Goal: Check status: Check status

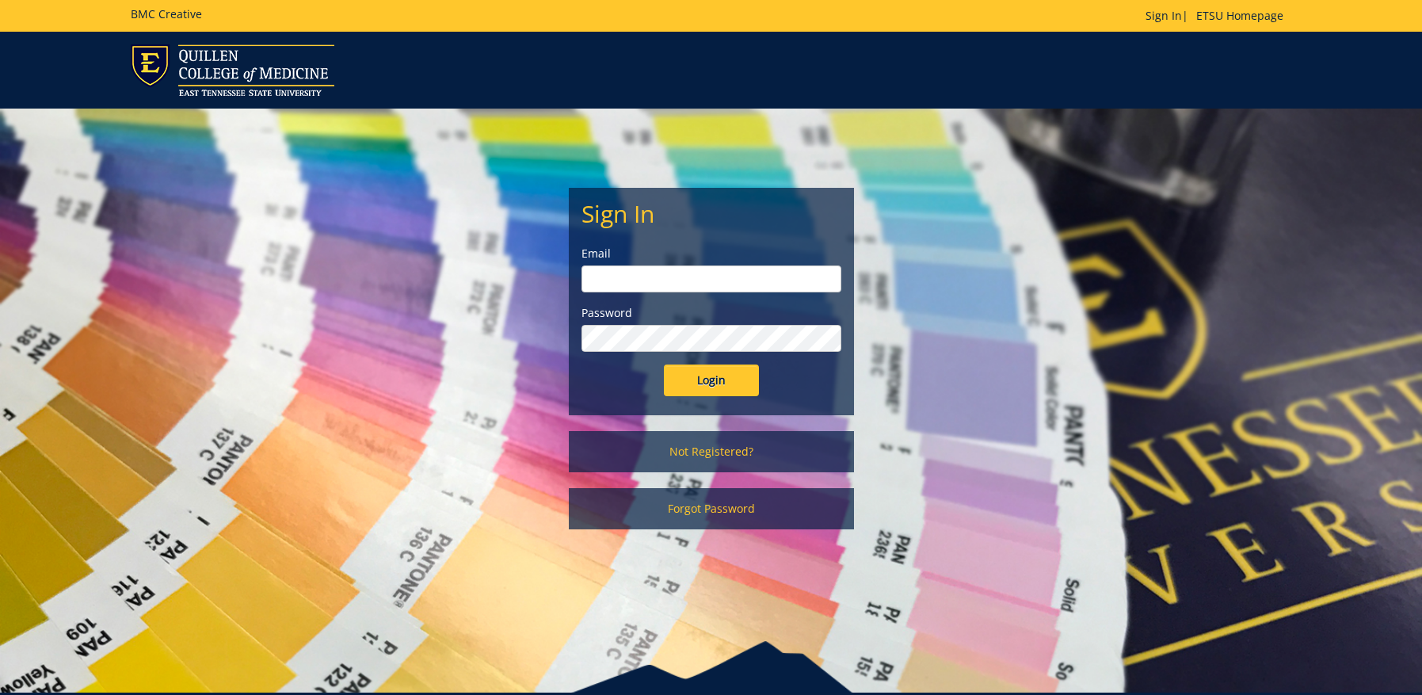
click at [708, 284] on input "email" at bounding box center [712, 278] width 260 height 27
type input "[EMAIL_ADDRESS][DOMAIN_NAME]"
click at [725, 388] on input "Login" at bounding box center [711, 380] width 95 height 32
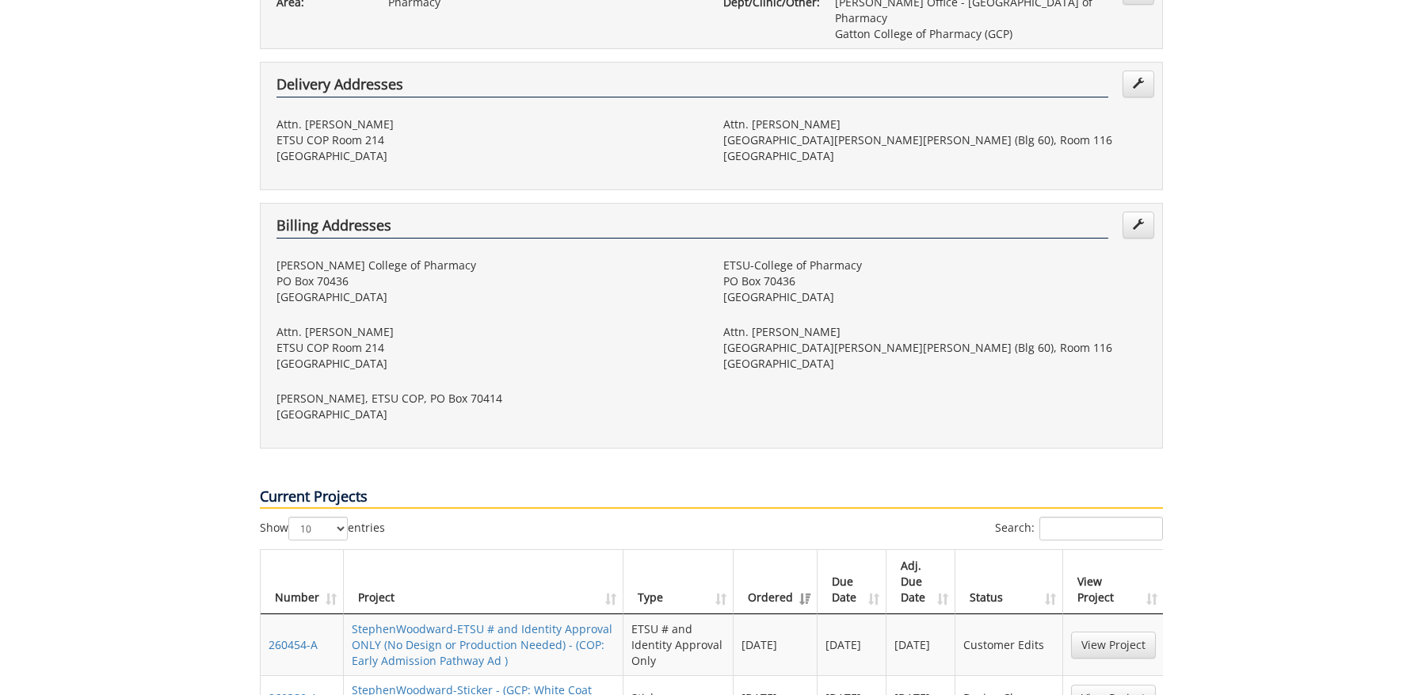
scroll to position [534, 0]
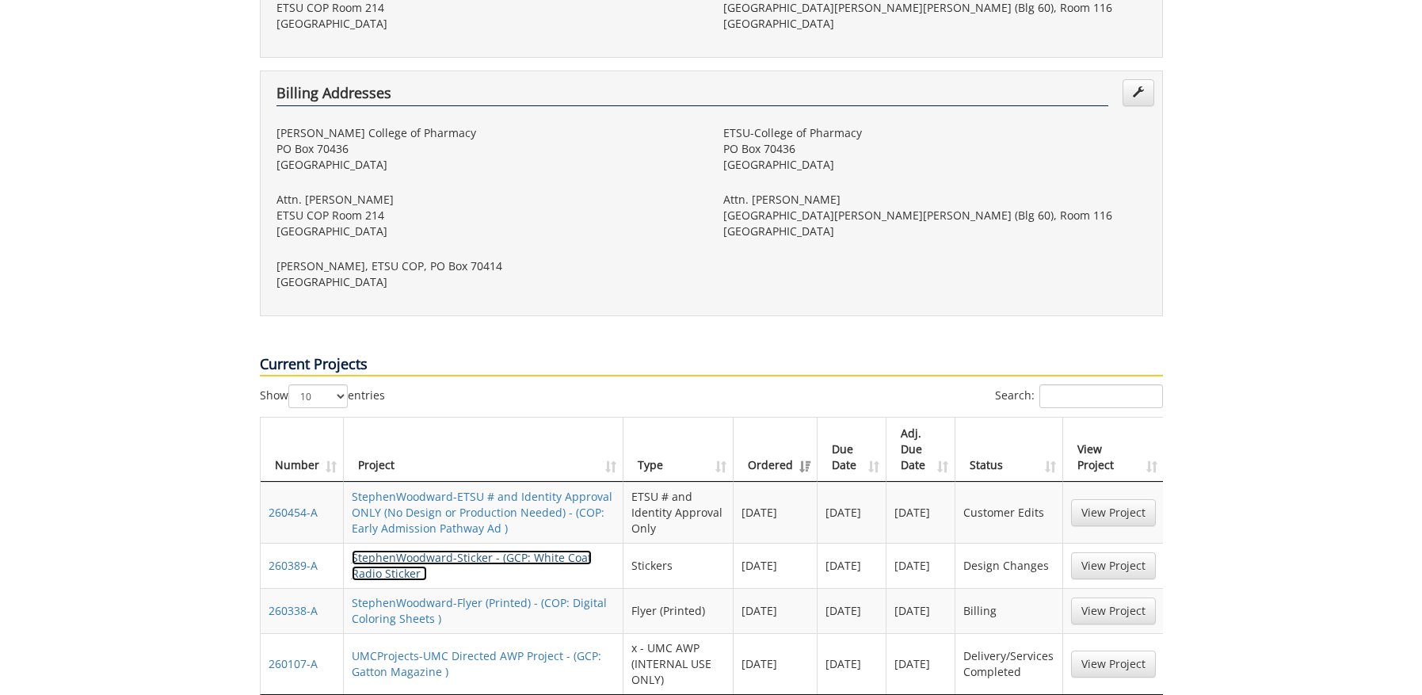
click at [549, 550] on link "StephenWoodward-Sticker - (GCP: White Coat Radio Sticker )" at bounding box center [472, 565] width 240 height 31
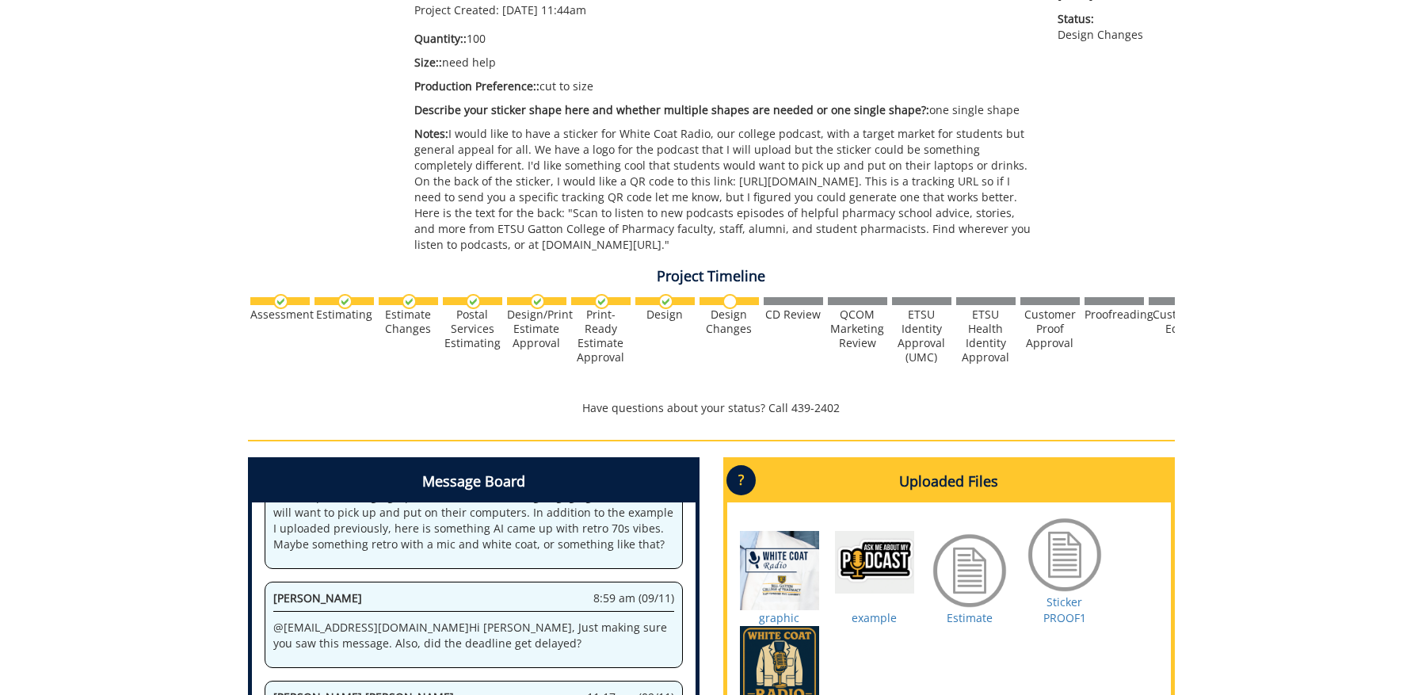
scroll to position [646, 0]
